Goal: Task Accomplishment & Management: Manage account settings

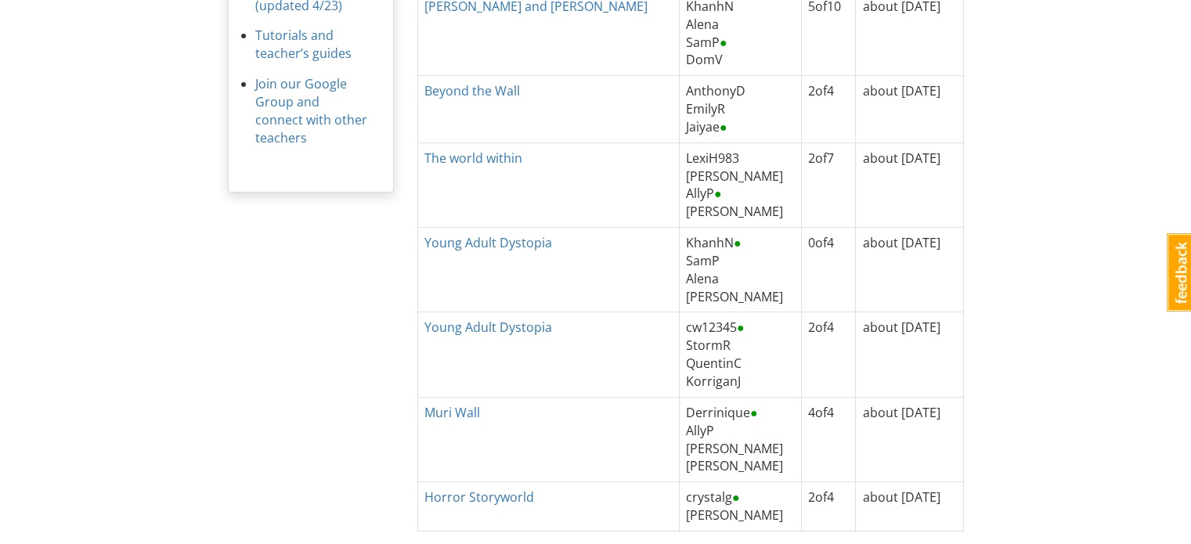
scroll to position [567, 0]
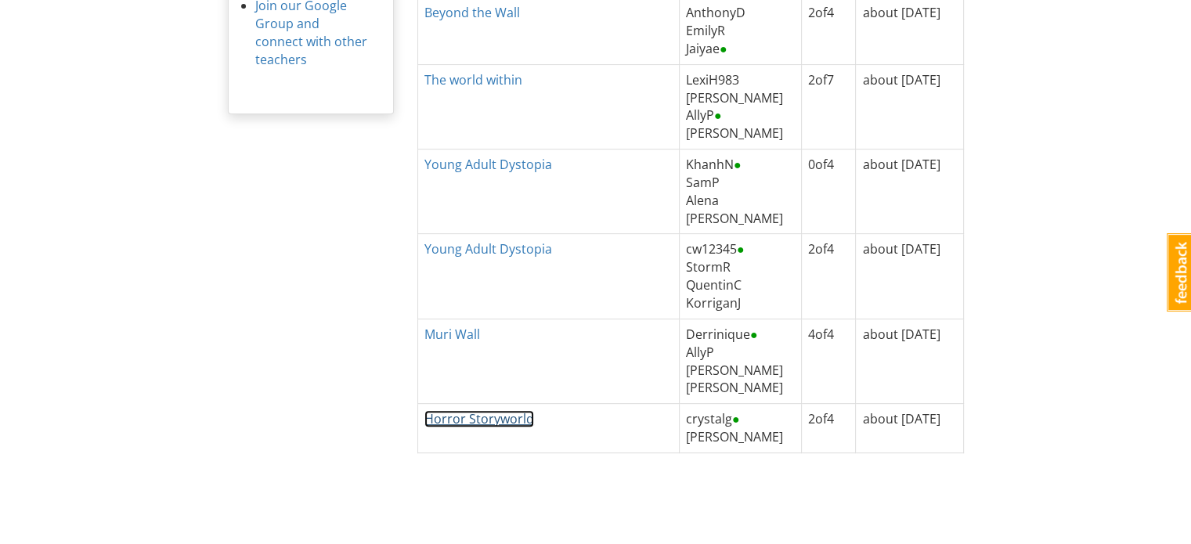
click at [467, 416] on link "Horror Storyworld" at bounding box center [479, 418] width 110 height 17
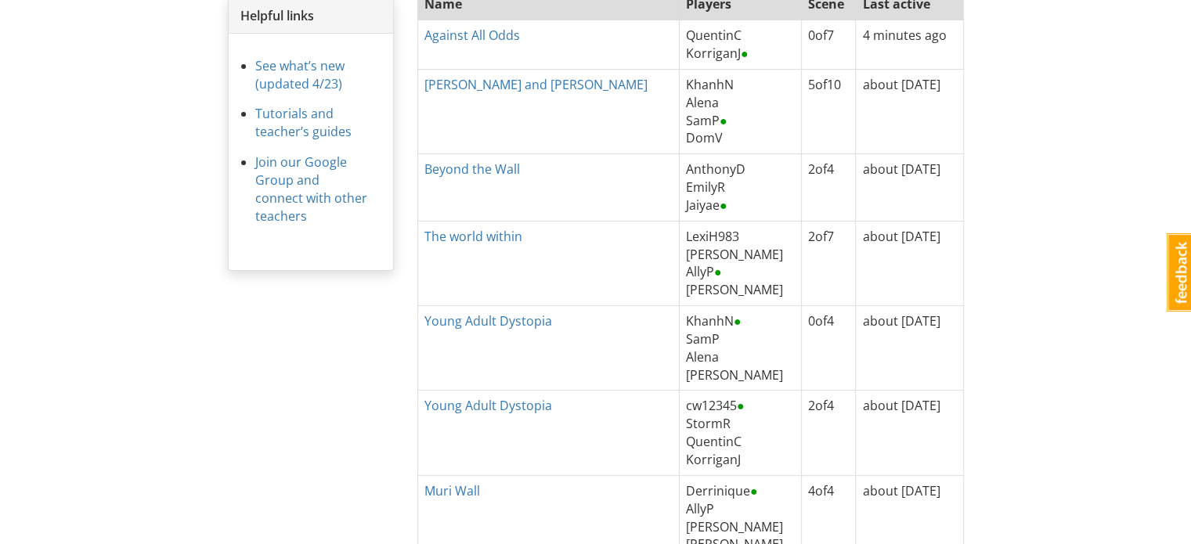
scroll to position [332, 0]
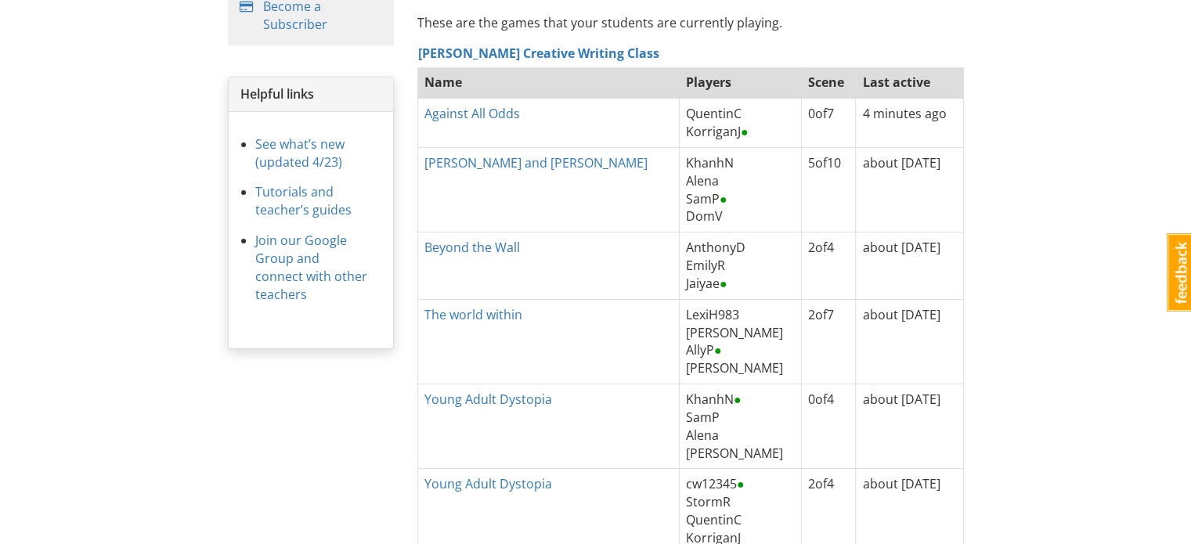
click at [982, 180] on div "mrstein MrStein 1 Toggle navigation Help Become a Subscriber MrStein Profile No…" at bounding box center [595, 225] width 1191 height 1114
click at [979, 182] on div "mrstein MrStein 1 Toggle navigation Help Become a Subscriber MrStein Profile No…" at bounding box center [595, 225] width 1191 height 1114
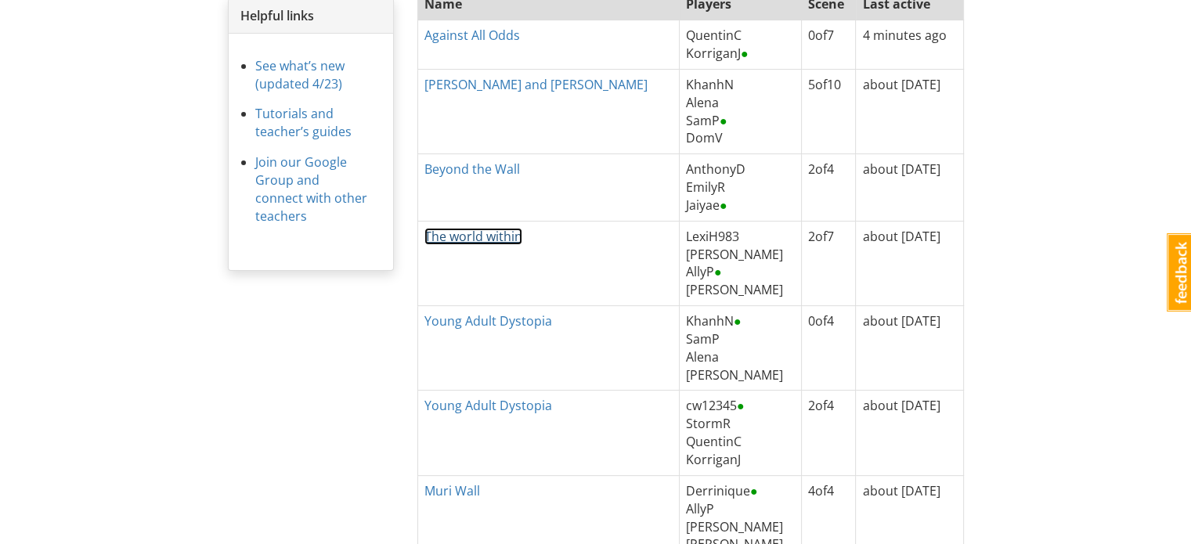
click at [470, 236] on link "The world within" at bounding box center [473, 236] width 98 height 17
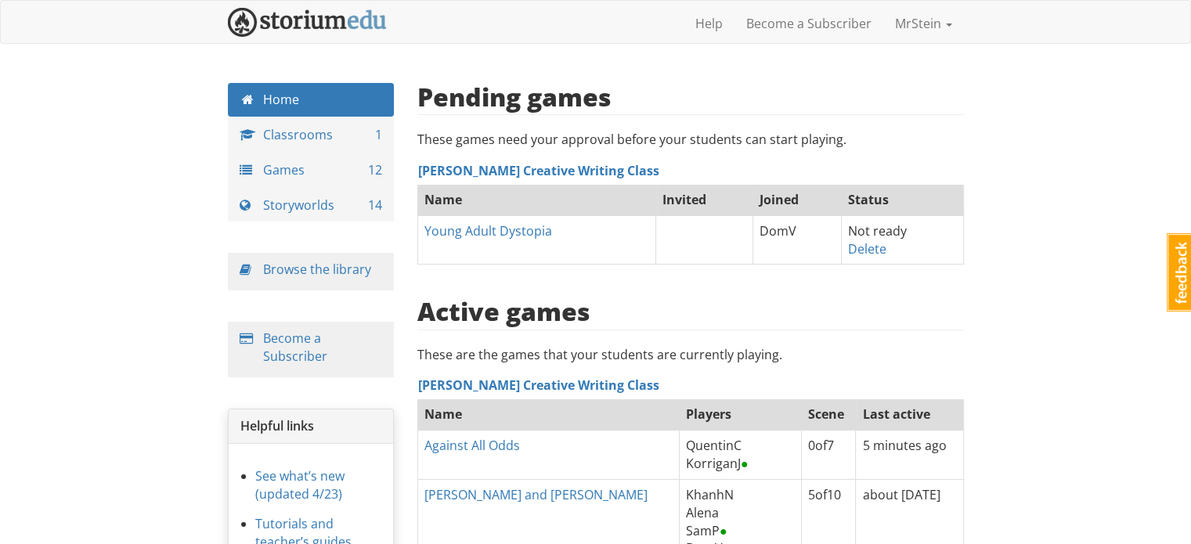
scroll to position [410, 0]
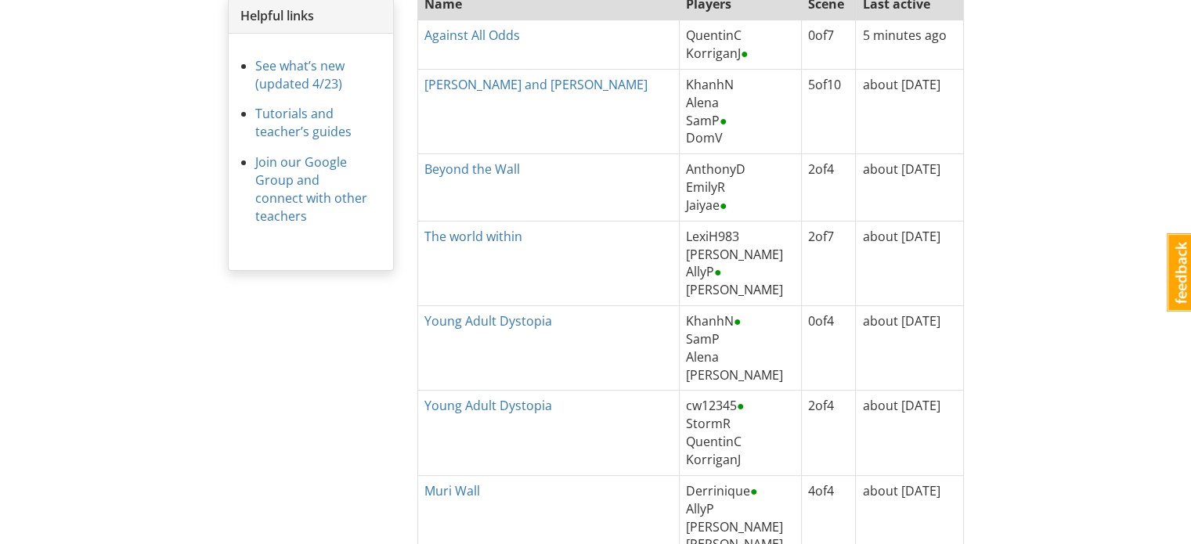
click at [679, 182] on td "AnthonyD [PERSON_NAME] ●" at bounding box center [740, 187] width 122 height 67
click at [480, 166] on link "Beyond the Wall" at bounding box center [472, 168] width 96 height 17
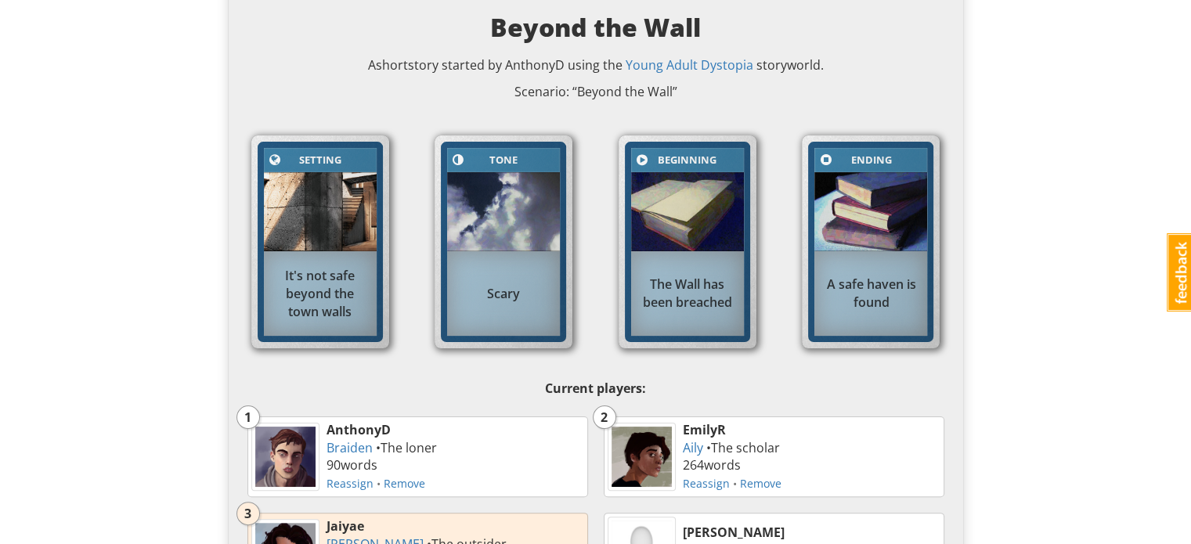
scroll to position [548, 0]
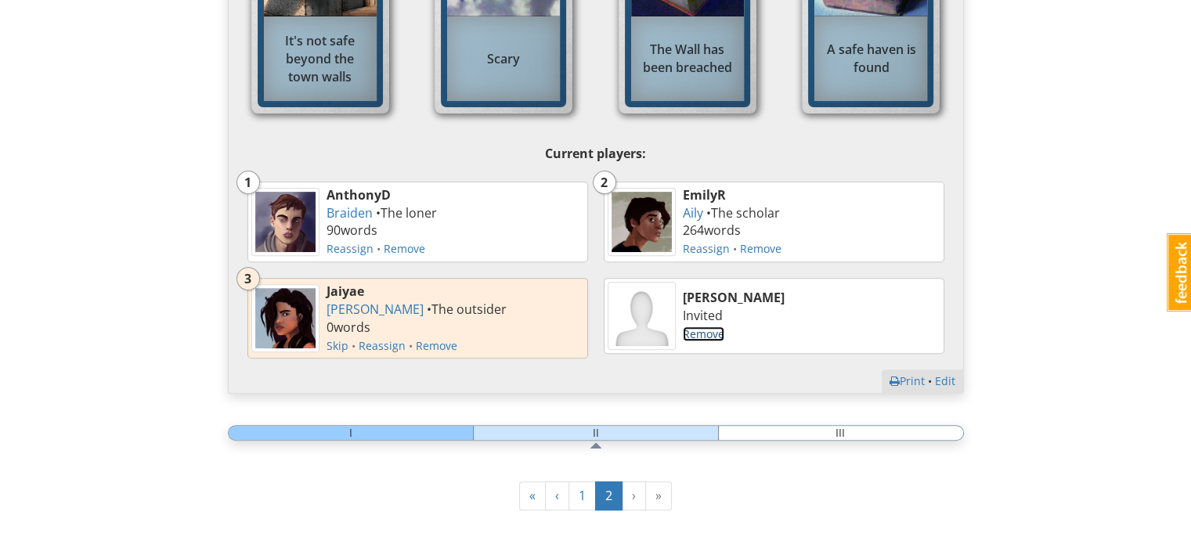
click at [708, 333] on link "Remove" at bounding box center [703, 333] width 41 height 15
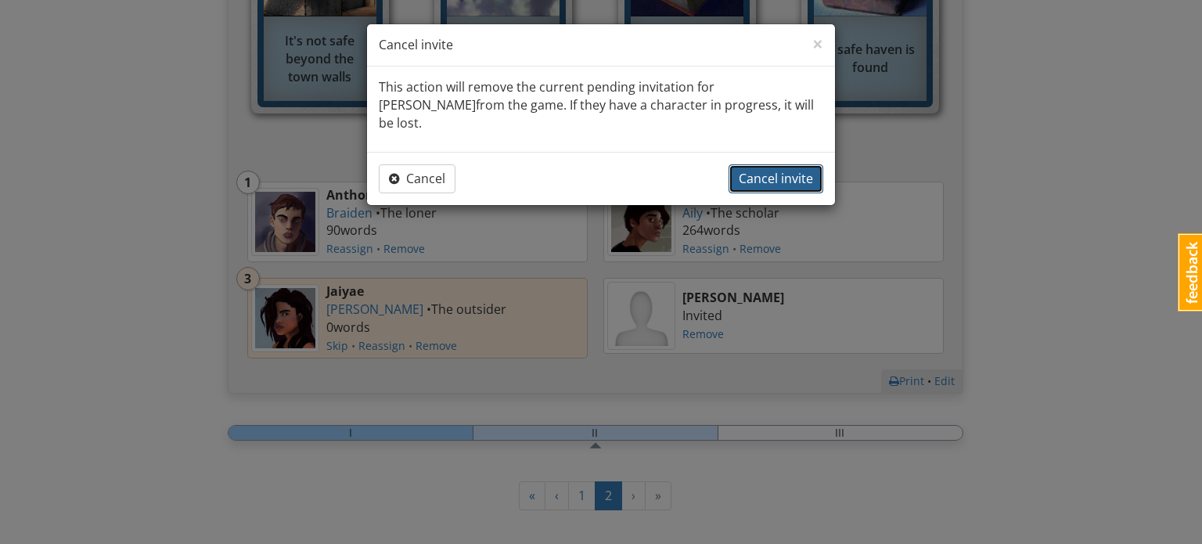
click at [780, 170] on span "Cancel invite" at bounding box center [776, 178] width 74 height 17
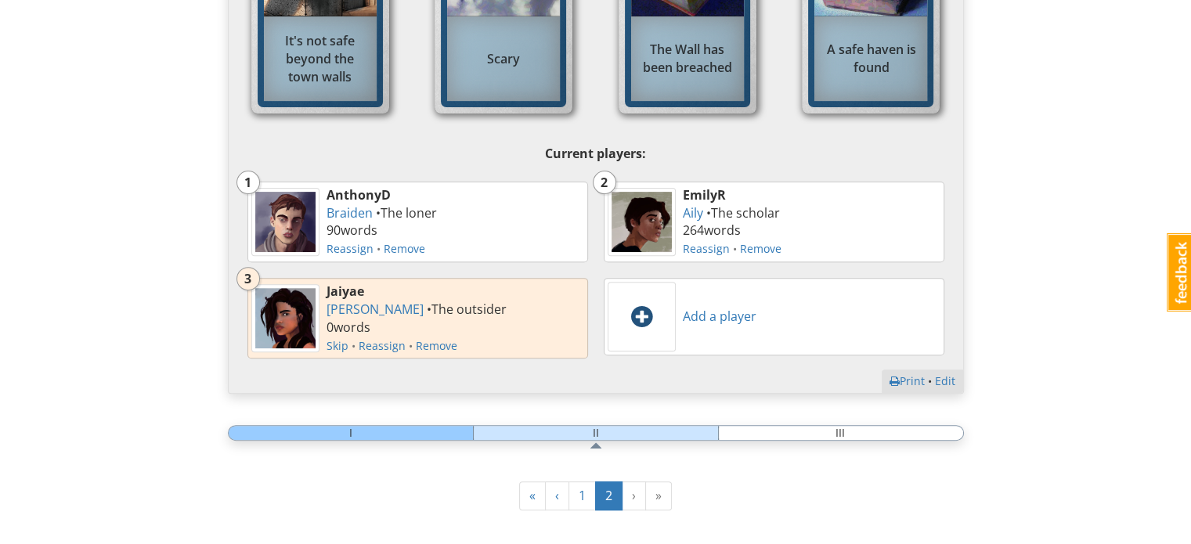
click at [640, 321] on span at bounding box center [641, 316] width 21 height 25
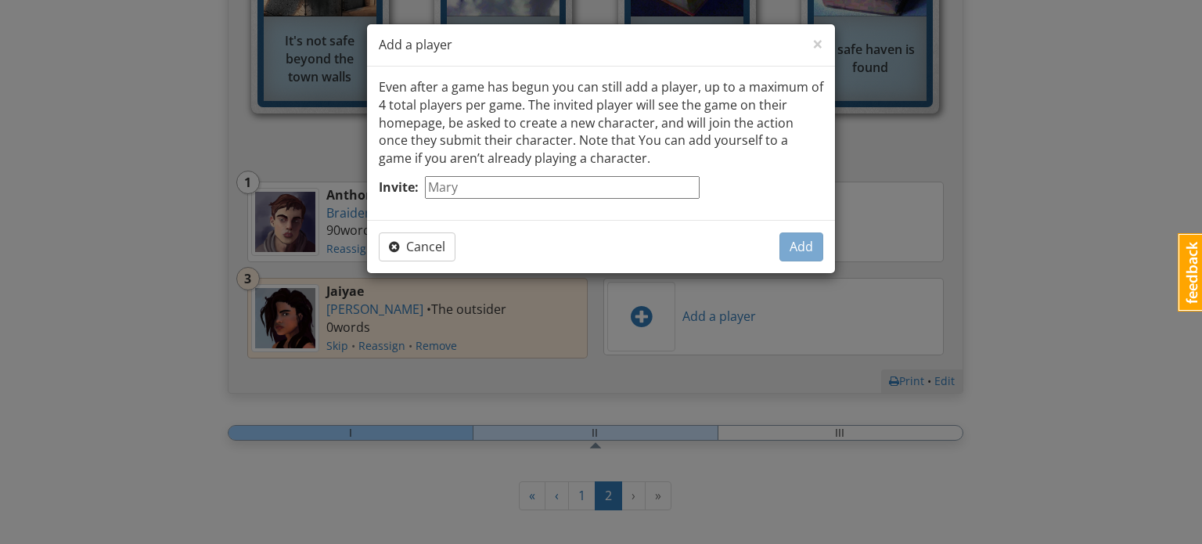
click at [473, 190] on input "Invite:" at bounding box center [562, 187] width 275 height 23
type input "DomV"
click at [1017, 216] on div "× Close Add a player Even after a game has begun you can still add a player, up…" at bounding box center [601, 272] width 1202 height 544
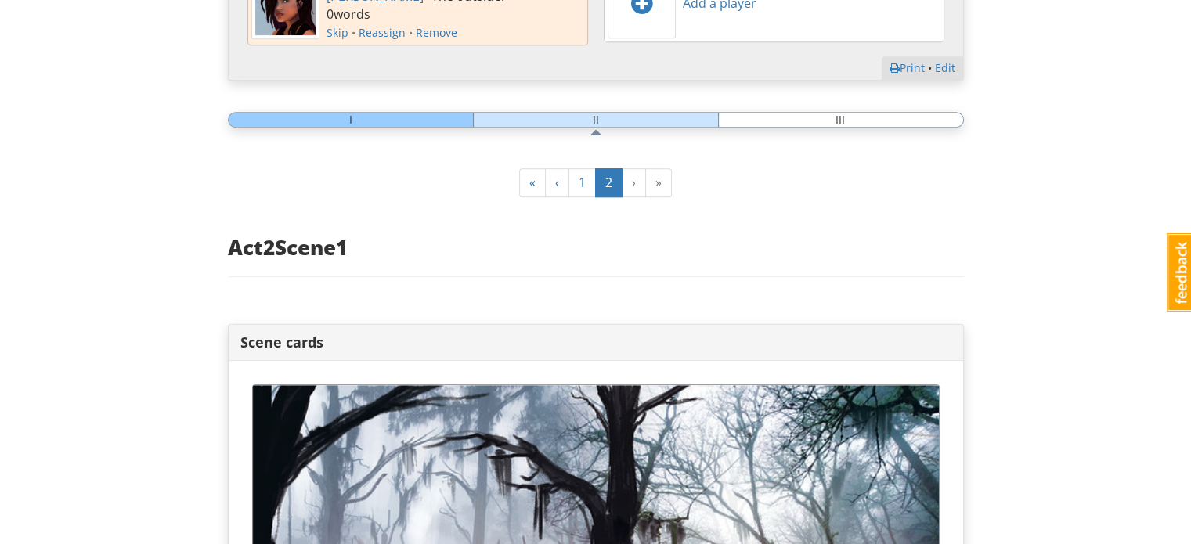
scroll to position [939, 0]
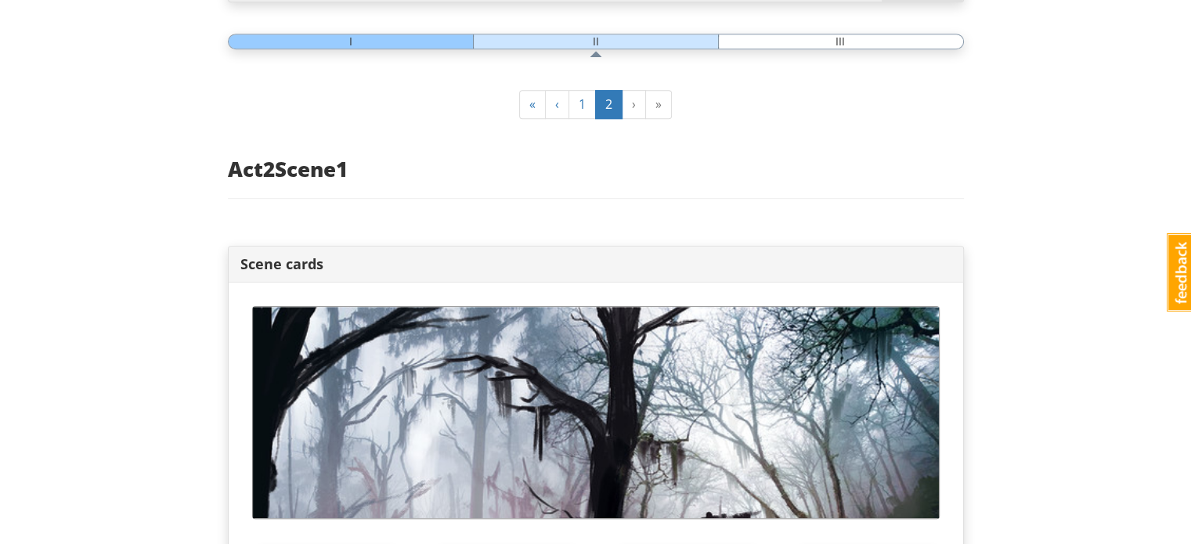
click at [634, 103] on ul "« ‹ 1 2 › »" at bounding box center [595, 104] width 153 height 29
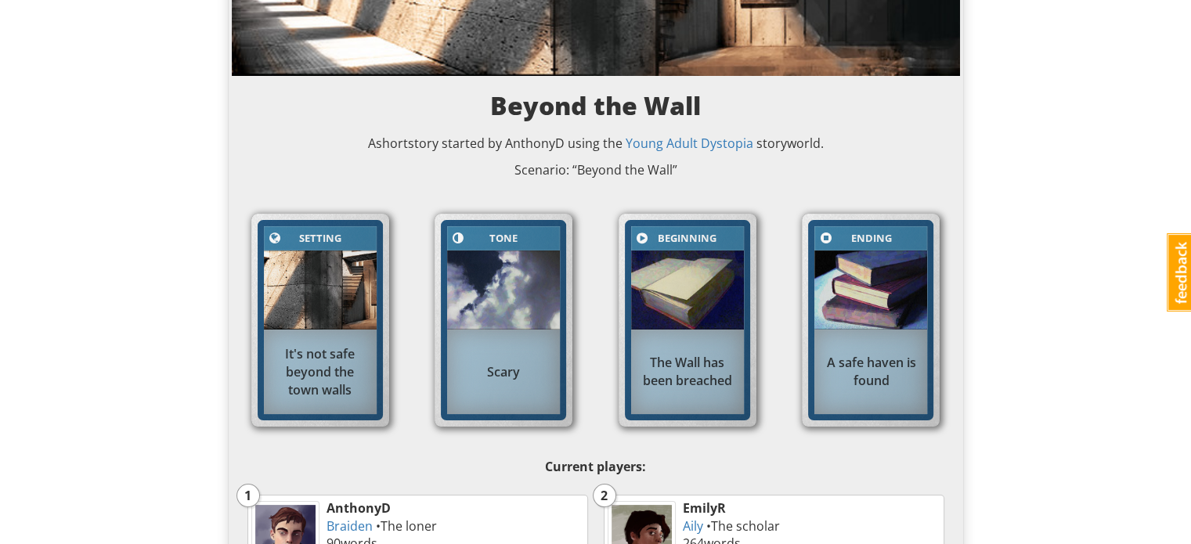
scroll to position [0, 0]
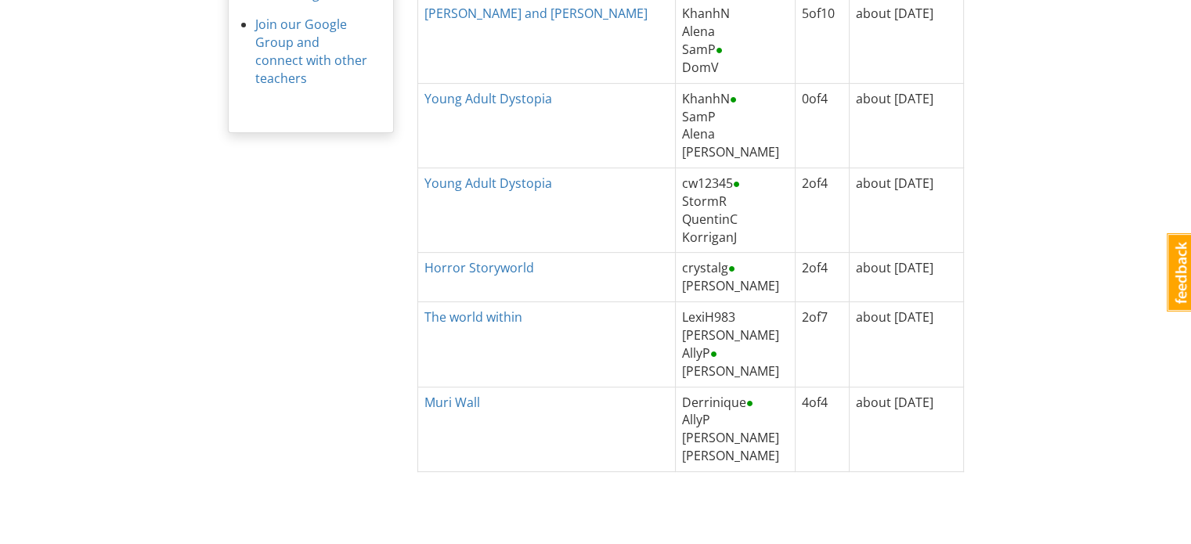
scroll to position [567, 0]
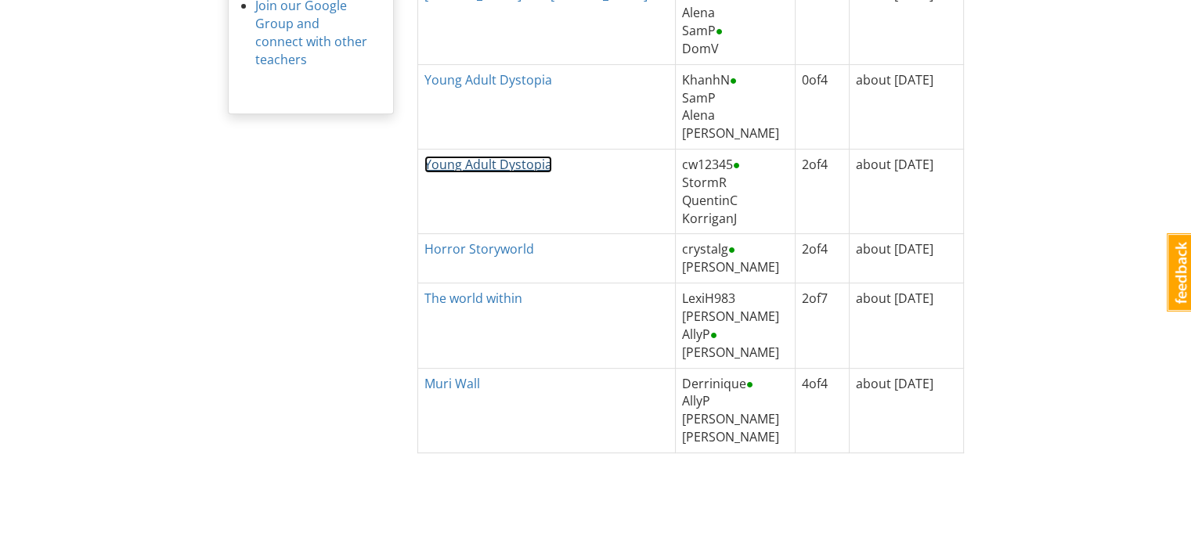
click at [488, 165] on link "Young Adult Dystopia" at bounding box center [488, 164] width 128 height 17
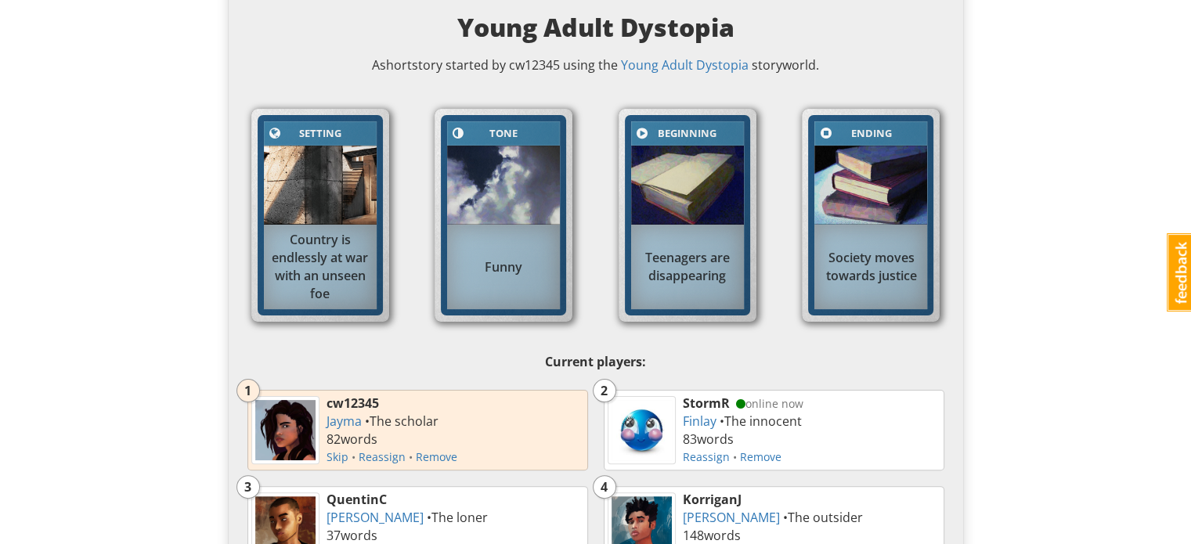
scroll to position [391, 0]
